Goal: Use online tool/utility

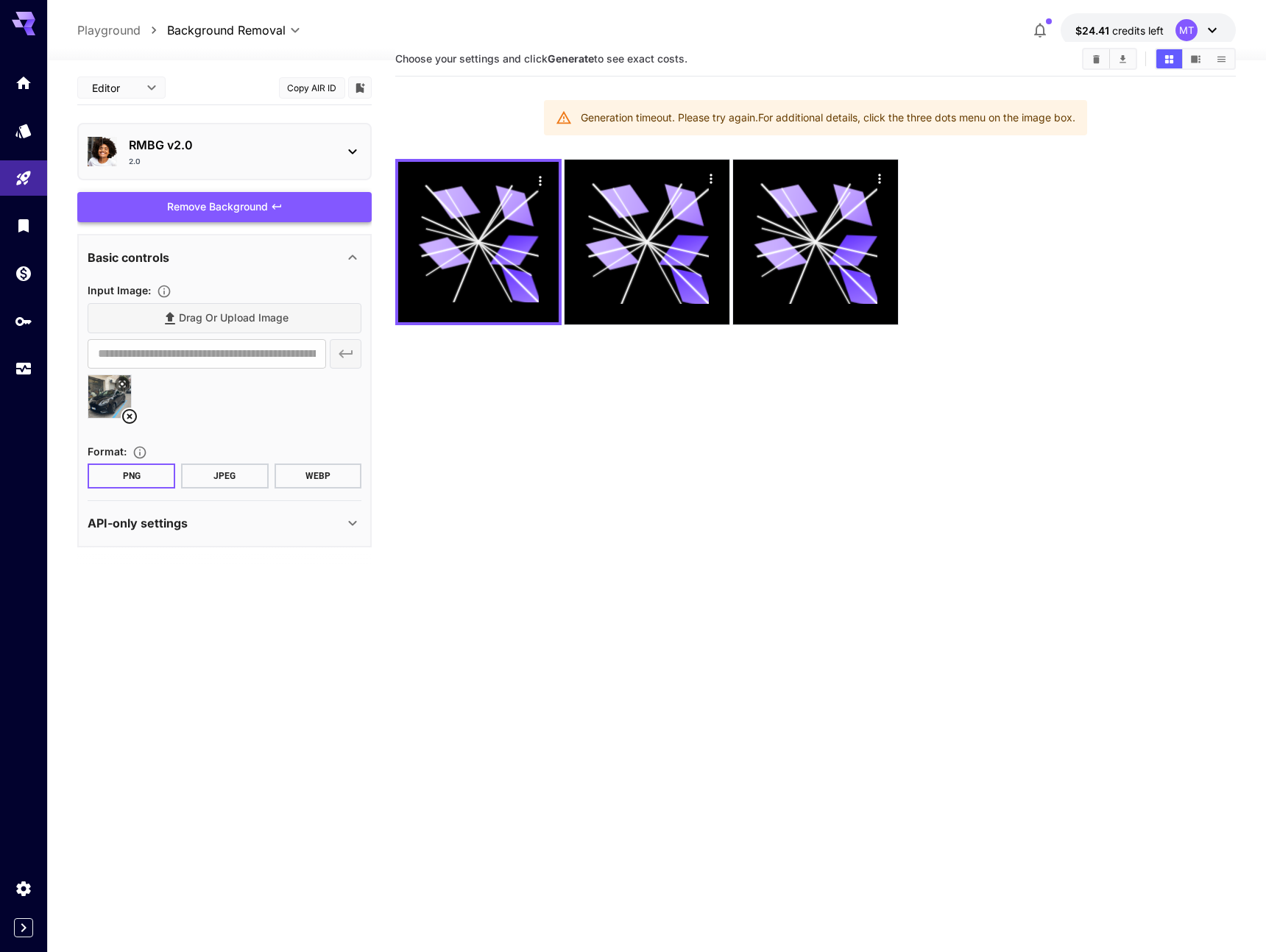
click at [237, 201] on div "Remove Background" at bounding box center [225, 207] width 294 height 30
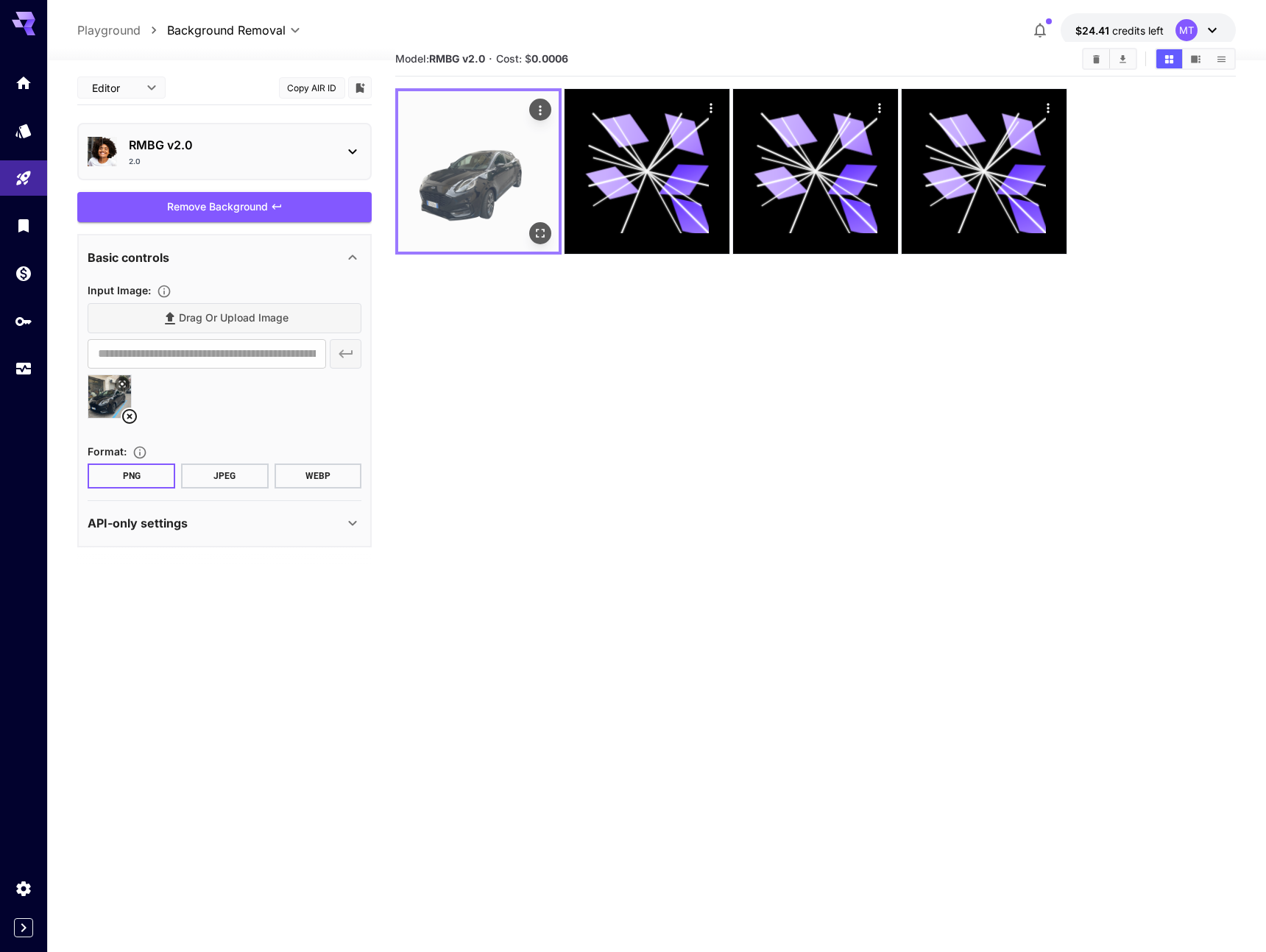
click at [540, 243] on button "Open in fullscreen" at bounding box center [540, 233] width 22 height 22
click at [550, 110] on button "Actions" at bounding box center [540, 109] width 22 height 22
click at [543, 114] on icon "Actions" at bounding box center [541, 110] width 15 height 15
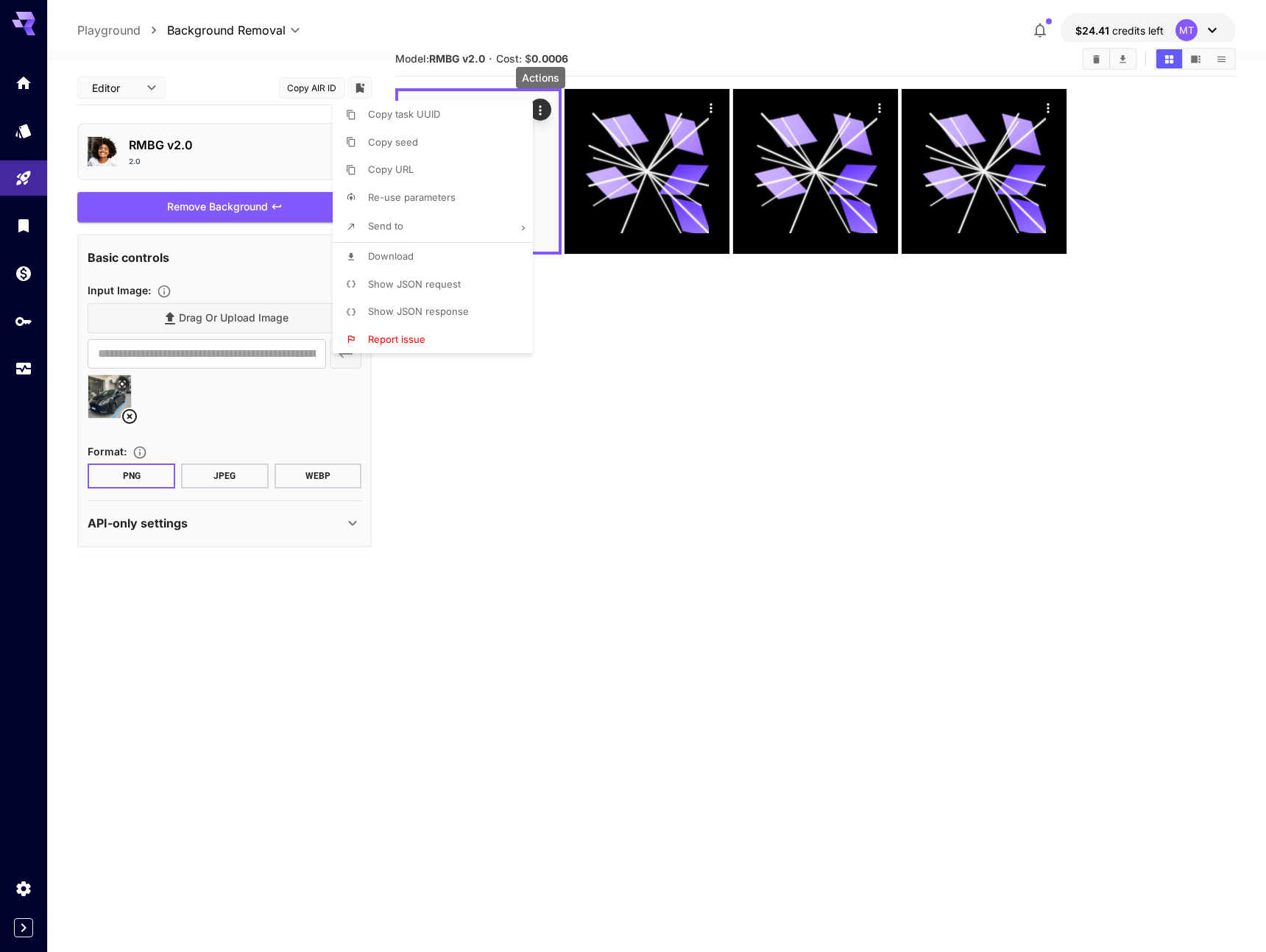
click at [454, 267] on li "Download" at bounding box center [437, 256] width 209 height 28
click at [672, 391] on div at bounding box center [633, 476] width 1266 height 952
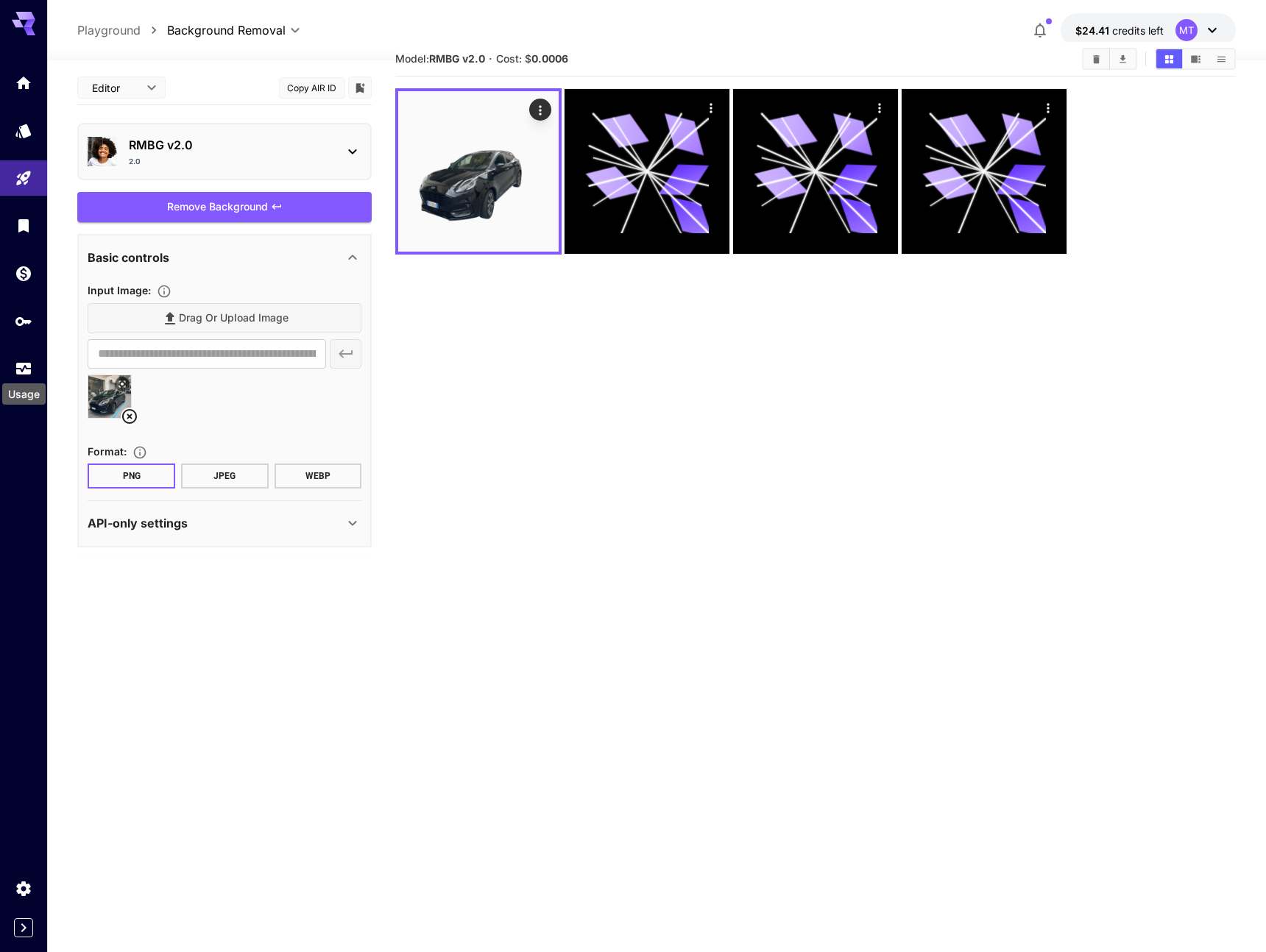
click at [27, 374] on div "Usage" at bounding box center [24, 390] width 47 height 33
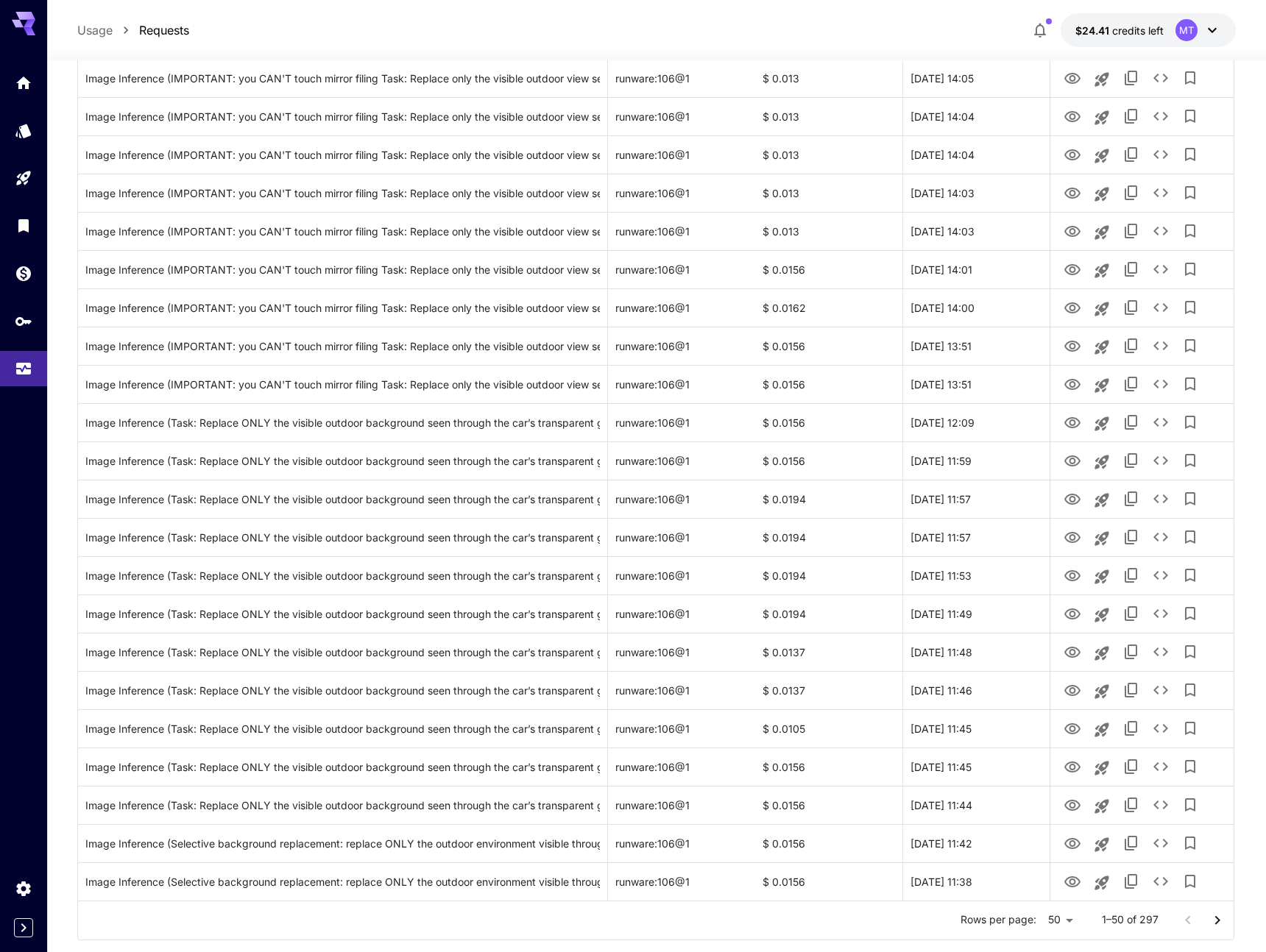
scroll to position [1334, 0]
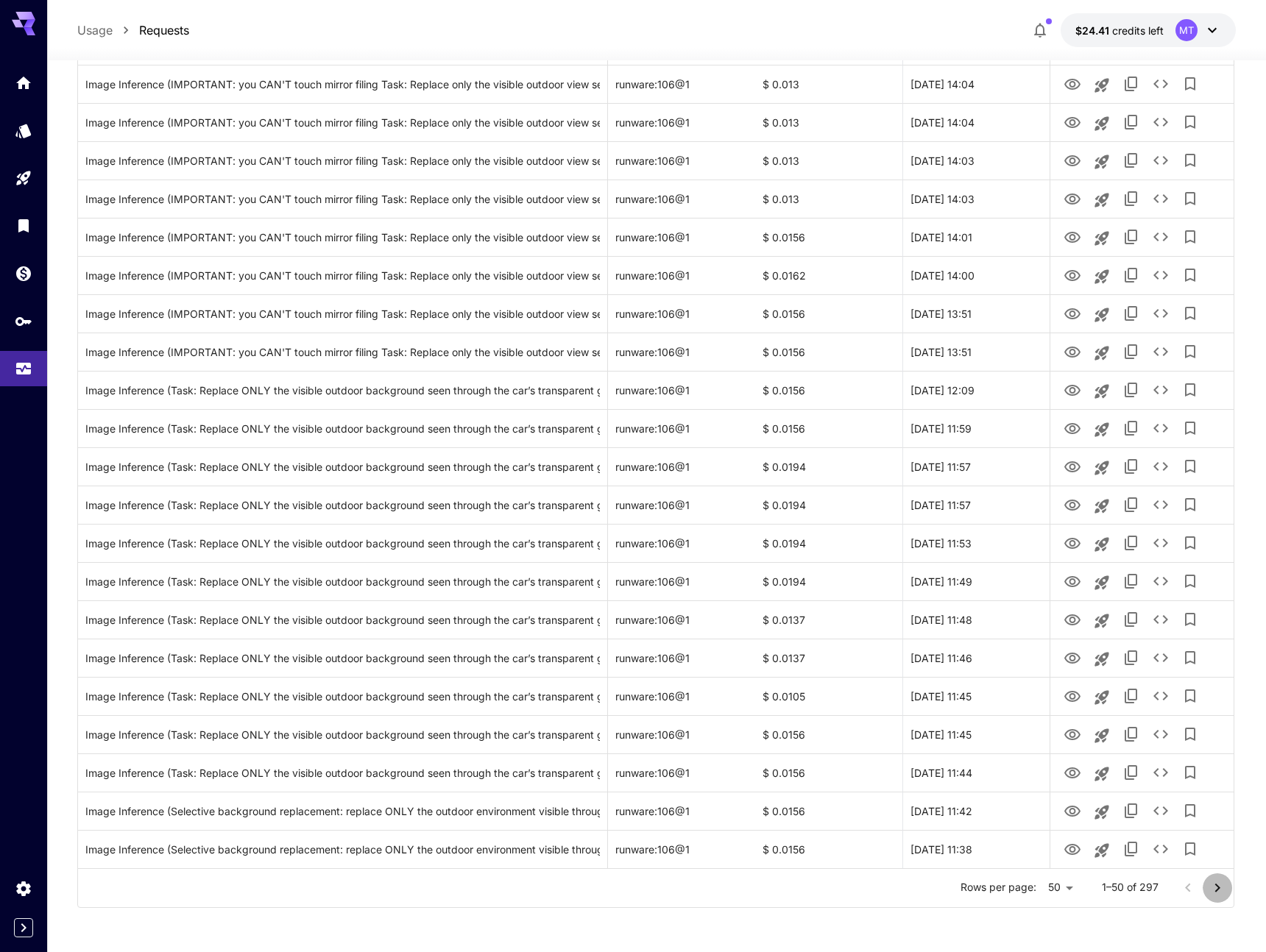
click at [1219, 881] on icon "Go to next page" at bounding box center [1217, 888] width 18 height 18
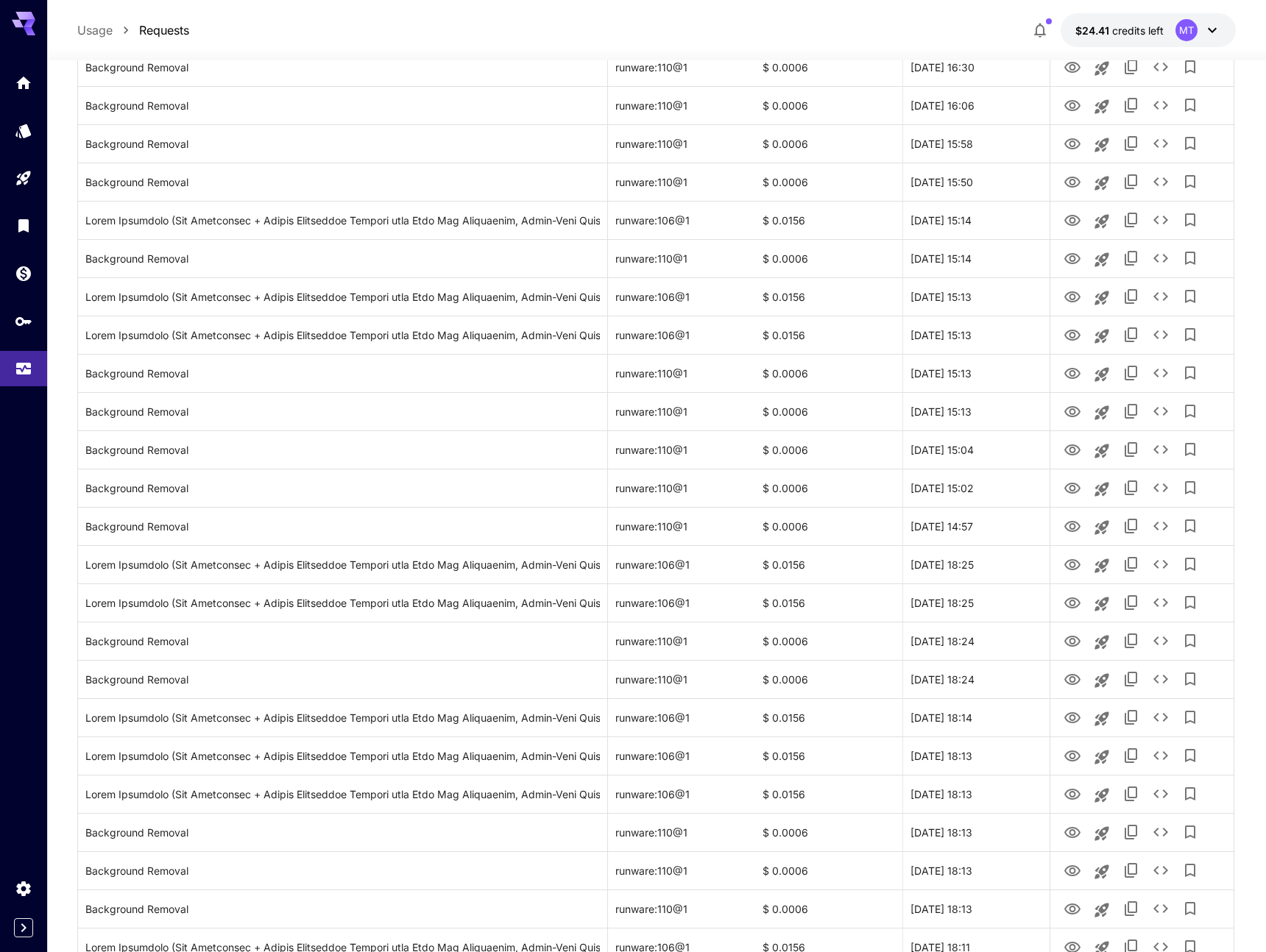
scroll to position [1158, 0]
click at [1080, 297] on icon "View" at bounding box center [1072, 299] width 18 height 18
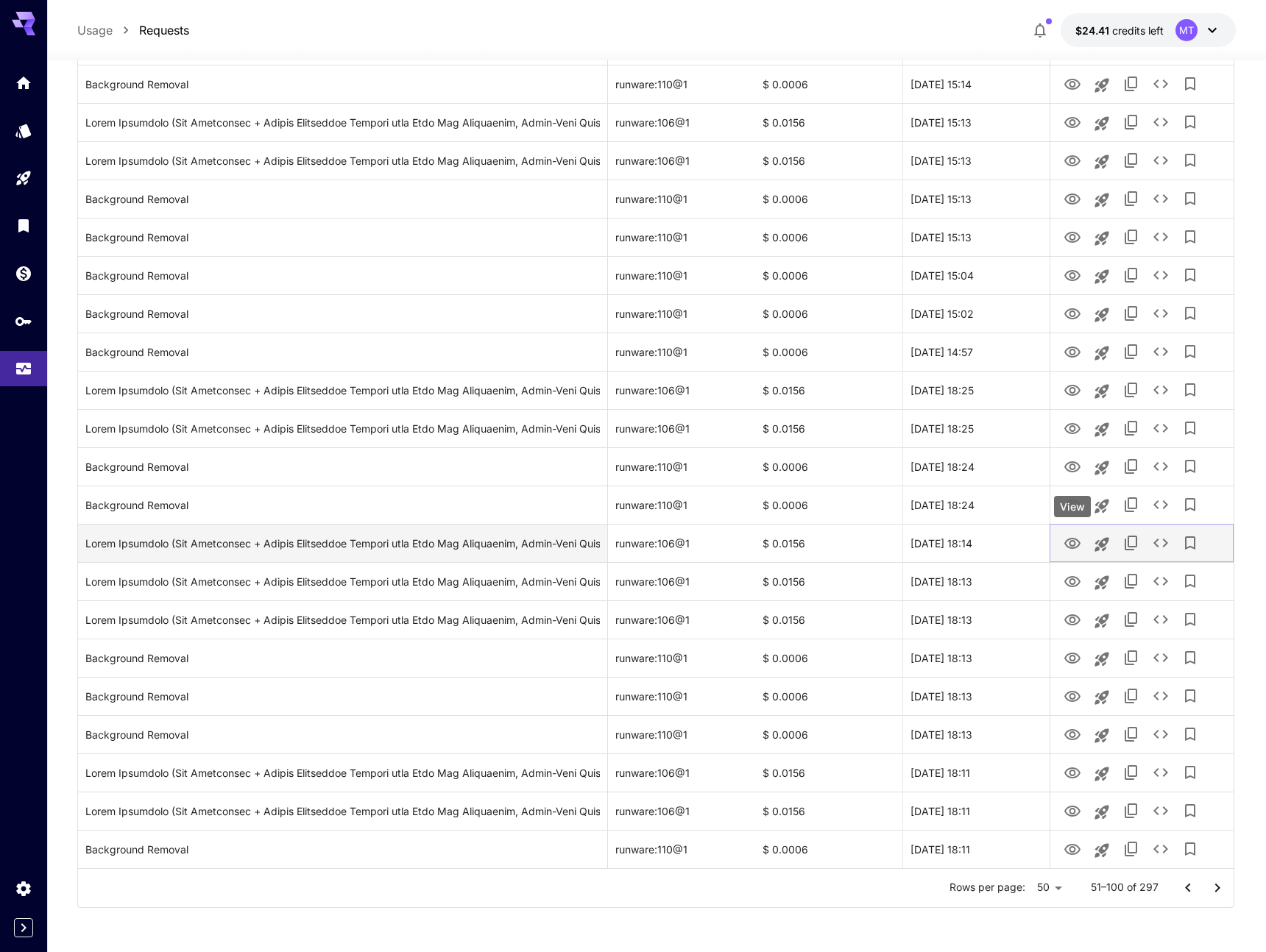
click at [1075, 544] on icon "View" at bounding box center [1072, 543] width 17 height 11
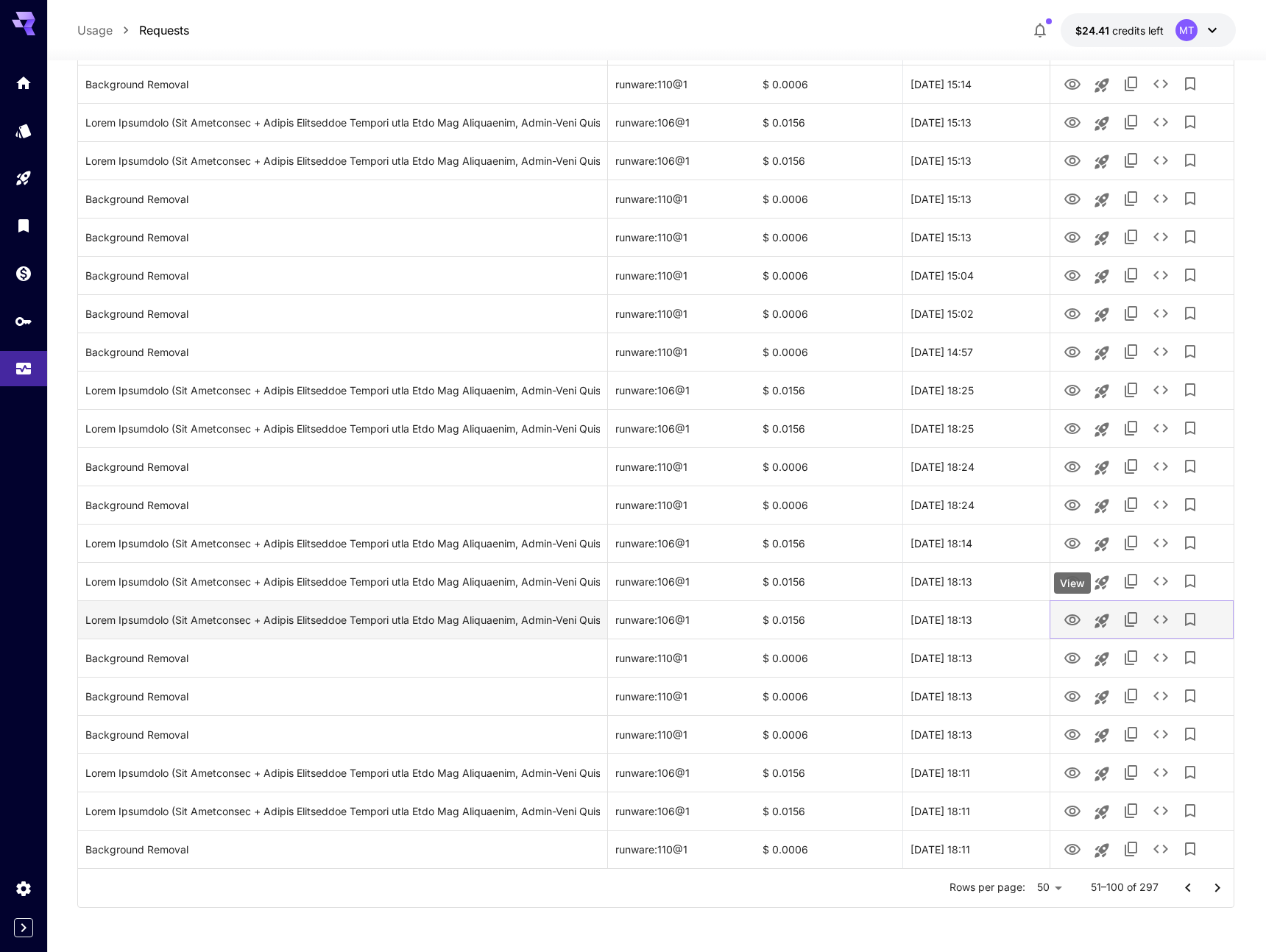
click at [1081, 622] on icon "View" at bounding box center [1072, 620] width 18 height 18
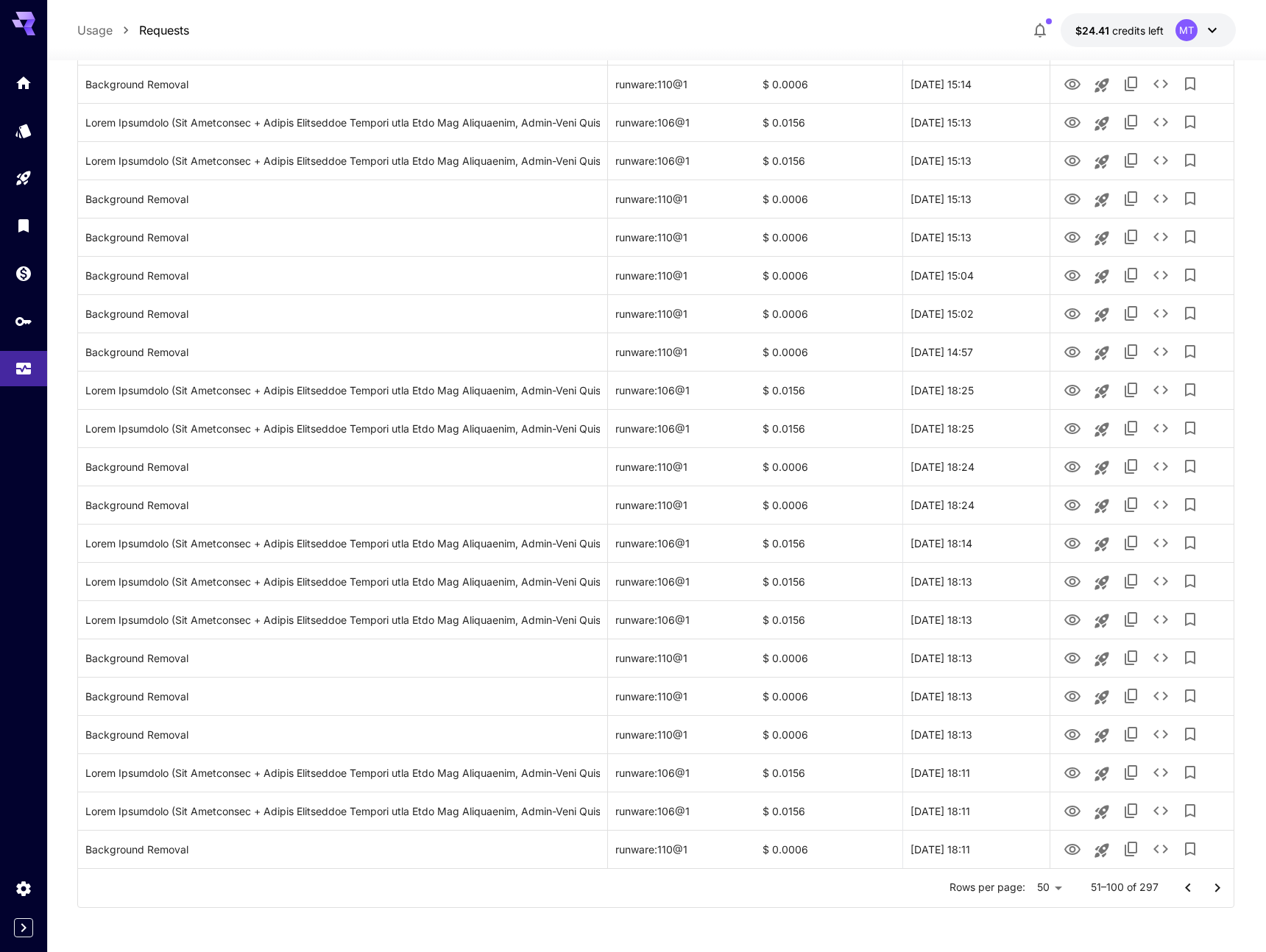
click at [1221, 887] on icon "Go to next page" at bounding box center [1217, 888] width 18 height 18
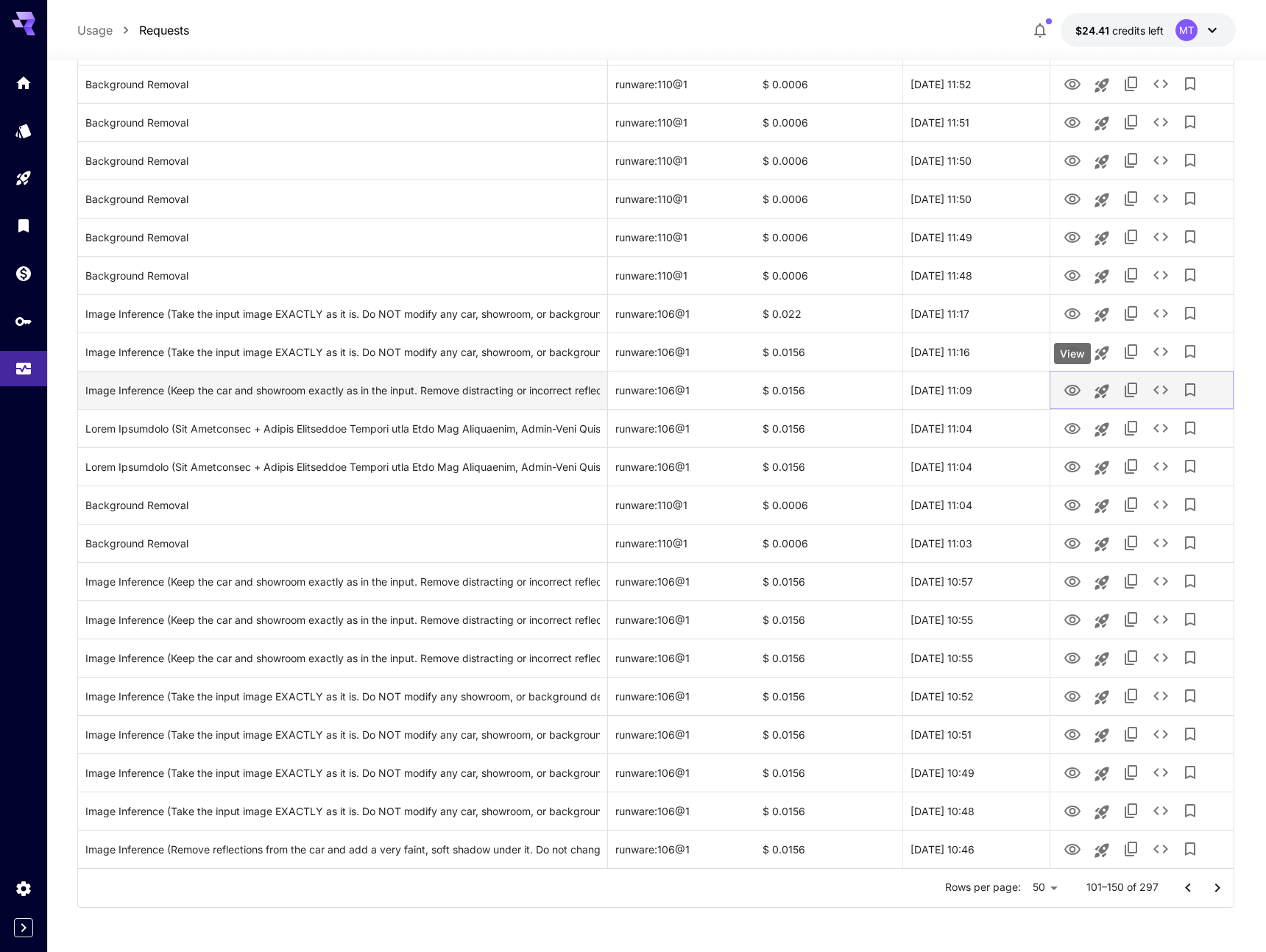
click at [1071, 390] on icon "View" at bounding box center [1072, 391] width 18 height 18
click at [1071, 388] on icon "View" at bounding box center [1072, 391] width 18 height 18
